Goal: Check status: Check status

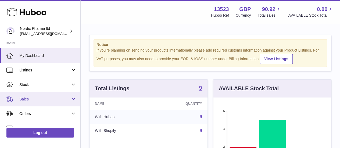
click at [43, 94] on link "Sales" at bounding box center [40, 99] width 80 height 15
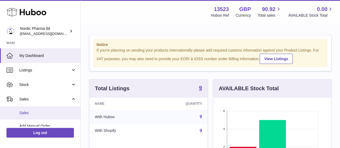
click at [47, 109] on link "Sales" at bounding box center [40, 113] width 80 height 13
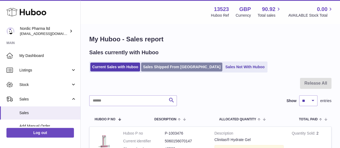
click at [169, 67] on link "Sales Shipped From [GEOGRAPHIC_DATA]" at bounding box center [181, 67] width 81 height 9
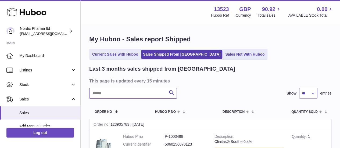
click at [140, 91] on input "text" at bounding box center [133, 93] width 88 height 11
paste input "*****"
type input "*****"
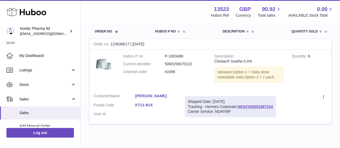
scroll to position [81, 0]
click at [171, 55] on dd "P-1003488" at bounding box center [186, 56] width 42 height 5
copy dd "1003488"
drag, startPoint x: 135, startPoint y: 113, endPoint x: 152, endPoint y: 112, distance: 17.0
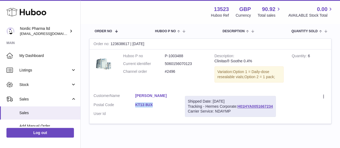
click at [152, 109] on dd "KT13 8UX" at bounding box center [156, 106] width 42 height 6
copy link "KT13 8UX"
click at [265, 109] on link "H01HYA0051667234" at bounding box center [256, 106] width 36 height 4
click at [182, 57] on dd "P-1003488" at bounding box center [186, 56] width 42 height 5
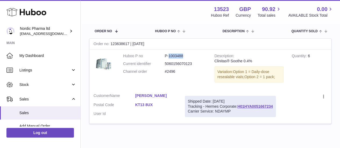
copy dd "1003488"
click at [200, 68] on dl "Huboo P no P-1003488 Current identifier 5060156070123 Channel order #2496" at bounding box center [164, 65] width 83 height 23
